Goal: Task Accomplishment & Management: Manage account settings

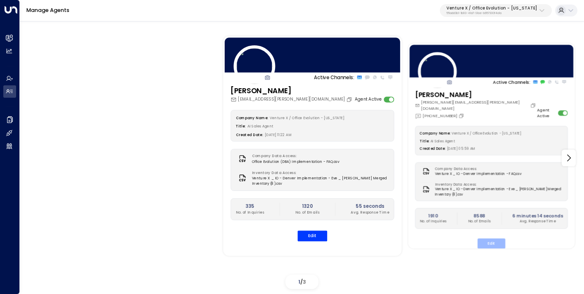
click at [497, 240] on button "Edit" at bounding box center [491, 244] width 28 height 10
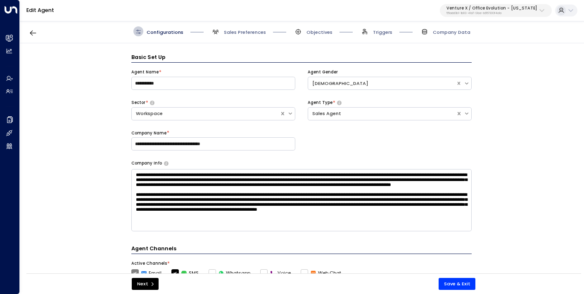
scroll to position [10, 0]
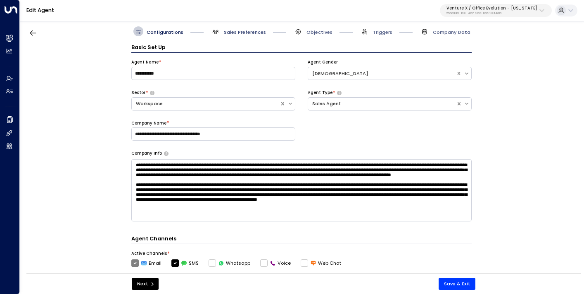
click at [244, 33] on span "Sales Preferences" at bounding box center [245, 32] width 42 height 7
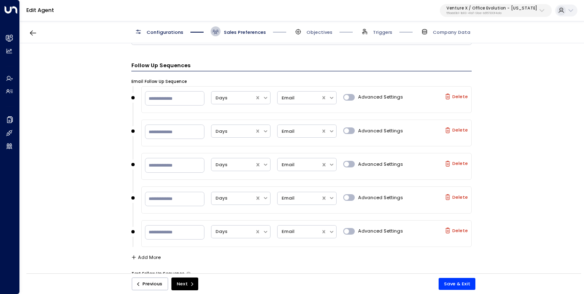
scroll to position [451, 0]
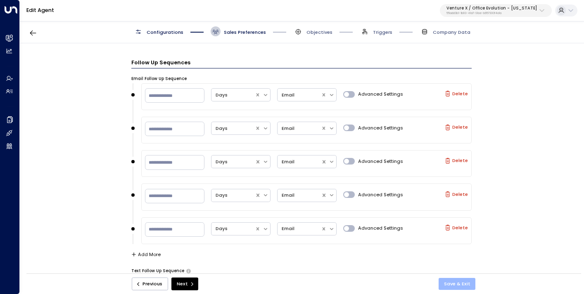
click at [457, 285] on button "Save & Exit" at bounding box center [456, 284] width 37 height 12
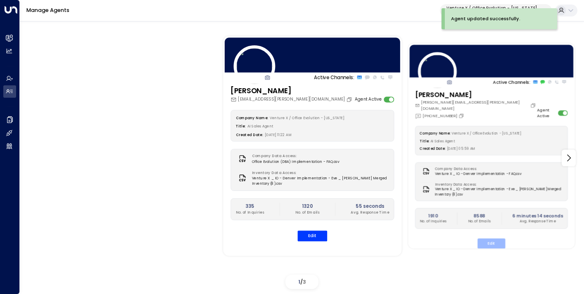
click at [490, 239] on button "Edit" at bounding box center [491, 244] width 28 height 10
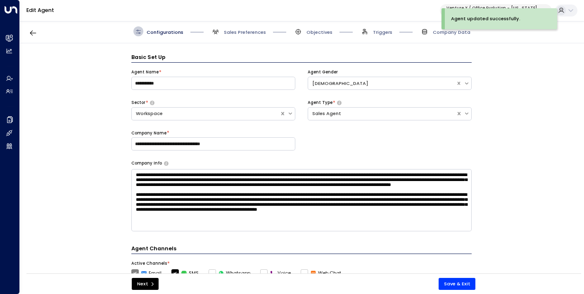
scroll to position [10, 0]
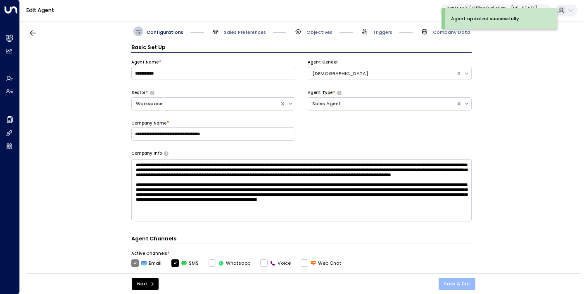
click at [457, 282] on button "Save & Exit" at bounding box center [456, 284] width 37 height 12
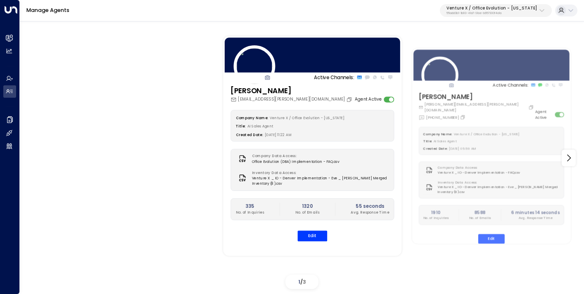
click at [495, 14] on p "55add3b1-1b83-41a7-91ae-b657300f4a1a" at bounding box center [491, 13] width 90 height 3
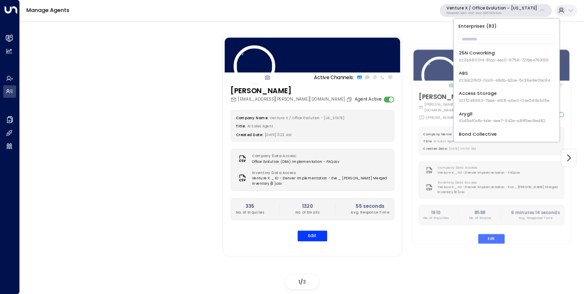
click at [490, 54] on div "25N Coworking ID: 3b9800f4-81ca-4ec0-8758-72fbe4763f36" at bounding box center [504, 57] width 90 height 14
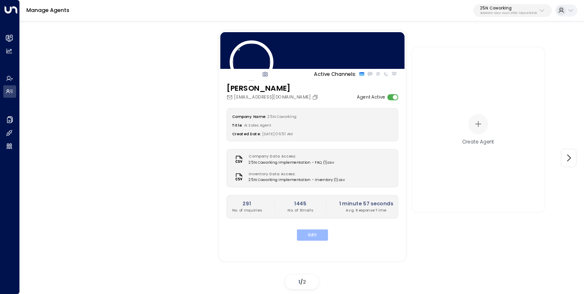
click at [310, 233] on button "Edit" at bounding box center [312, 235] width 31 height 11
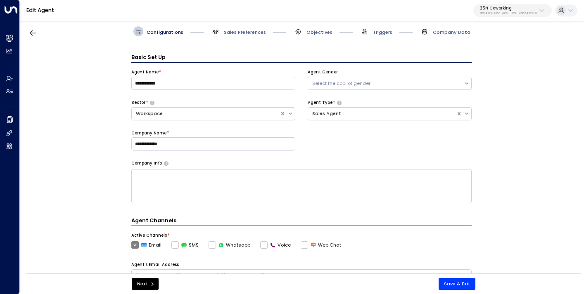
scroll to position [10, 0]
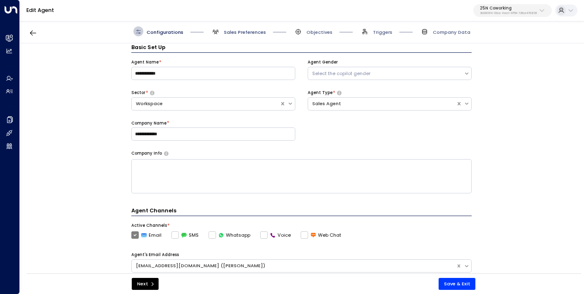
click at [246, 33] on span "Sales Preferences" at bounding box center [245, 32] width 42 height 7
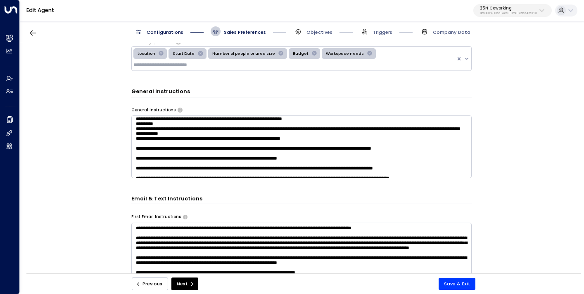
scroll to position [135, 0]
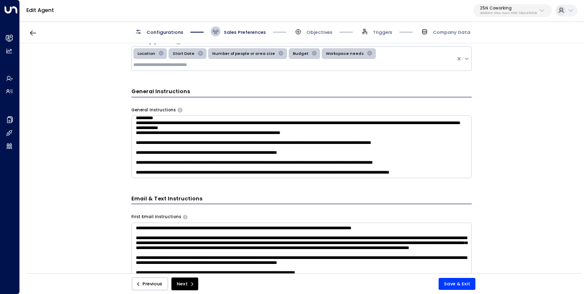
click at [147, 135] on textarea at bounding box center [301, 147] width 340 height 62
click at [186, 157] on textarea at bounding box center [301, 147] width 340 height 62
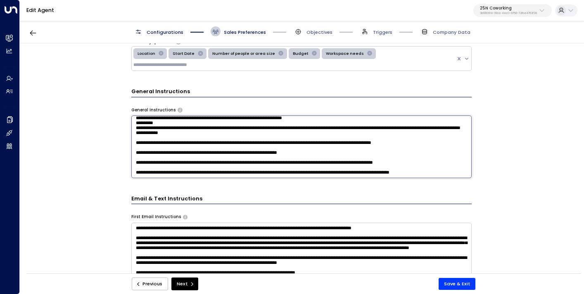
scroll to position [148, 0]
click at [180, 150] on textarea at bounding box center [301, 147] width 340 height 62
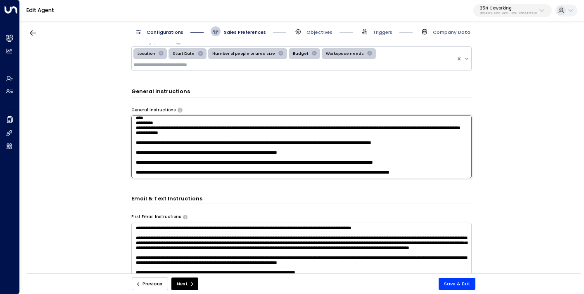
click at [183, 148] on textarea at bounding box center [301, 147] width 340 height 62
drag, startPoint x: 151, startPoint y: 154, endPoint x: 132, endPoint y: 135, distance: 26.6
click at [132, 135] on textarea at bounding box center [301, 147] width 340 height 62
drag, startPoint x: 136, startPoint y: 122, endPoint x: 170, endPoint y: 144, distance: 40.3
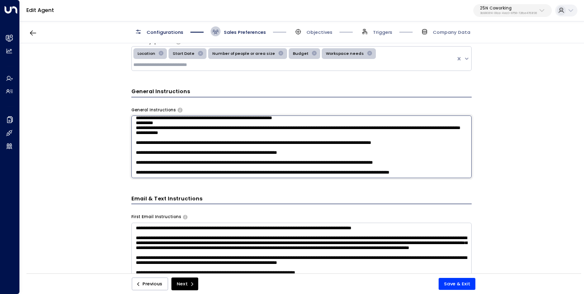
click at [170, 144] on textarea at bounding box center [301, 147] width 340 height 62
click at [165, 129] on textarea at bounding box center [301, 147] width 340 height 62
click at [157, 143] on textarea at bounding box center [301, 147] width 340 height 62
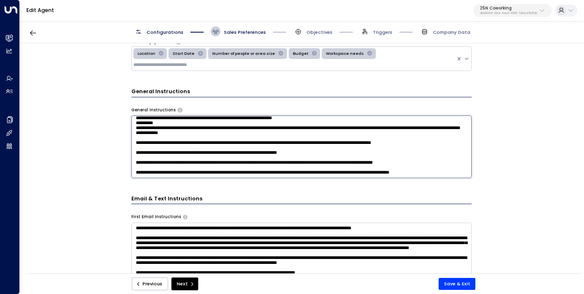
click at [157, 143] on textarea at bounding box center [301, 147] width 340 height 62
click at [148, 143] on textarea at bounding box center [301, 147] width 340 height 62
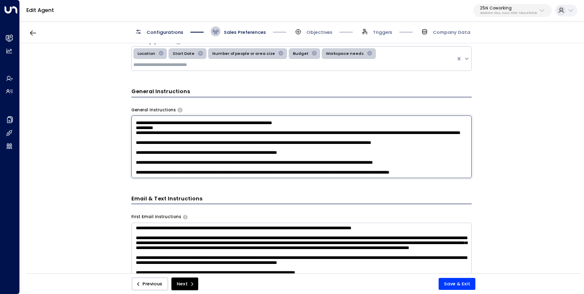
drag, startPoint x: 135, startPoint y: 121, endPoint x: 303, endPoint y: 136, distance: 169.1
click at [303, 136] on textarea at bounding box center [301, 147] width 340 height 62
type textarea "**********"
click at [451, 286] on button "Save & Exit" at bounding box center [456, 284] width 37 height 12
